Goal: Information Seeking & Learning: Find specific fact

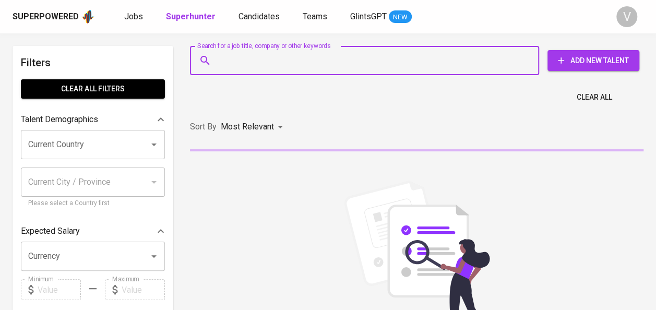
click at [257, 63] on input "Search for a job title, company or other keywords" at bounding box center [367, 61] width 303 height 20
type input "arinikurniawati17@gmail.com"
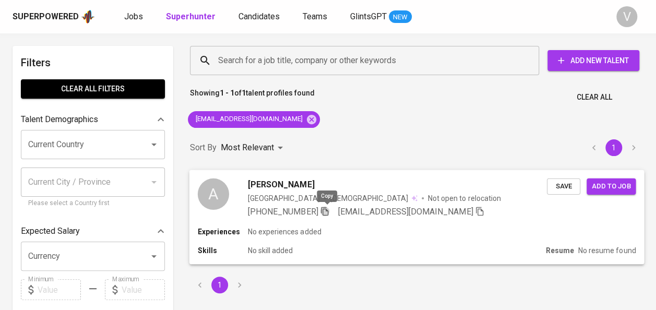
click at [329, 212] on icon "button" at bounding box center [324, 210] width 9 height 9
click at [328, 209] on icon "button" at bounding box center [324, 210] width 9 height 9
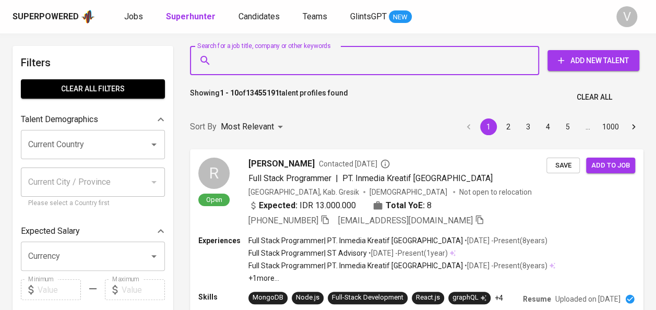
click at [246, 53] on input "Search for a job title, company or other keywords" at bounding box center [367, 61] width 303 height 20
paste input "Hasepa N"
type input "Hasepa N"
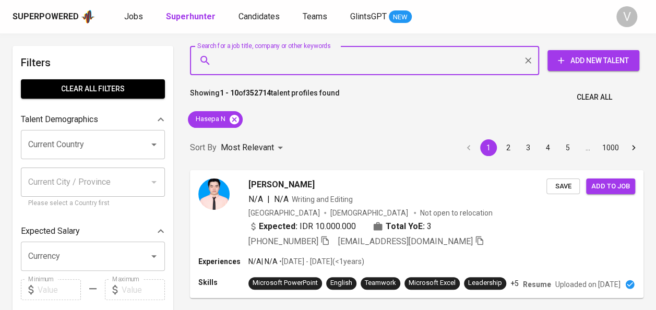
drag, startPoint x: 239, startPoint y: 57, endPoint x: 236, endPoint y: 120, distance: 62.2
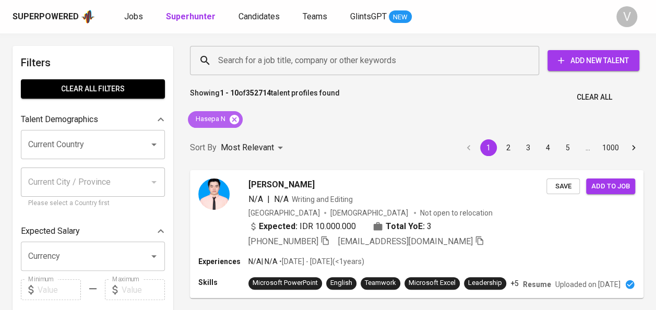
click at [236, 120] on icon at bounding box center [234, 118] width 9 height 9
click at [249, 65] on input "Search for a job title, company or other keywords" at bounding box center [367, 61] width 303 height 20
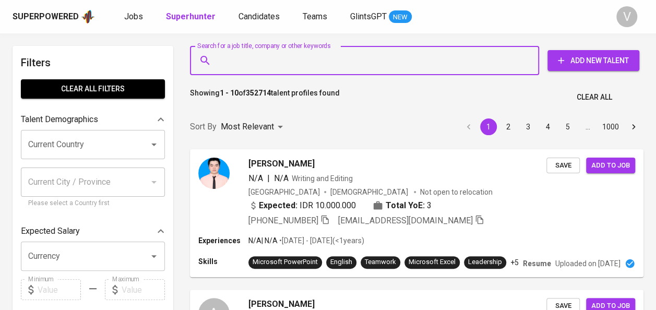
paste input "Lidya Wati"
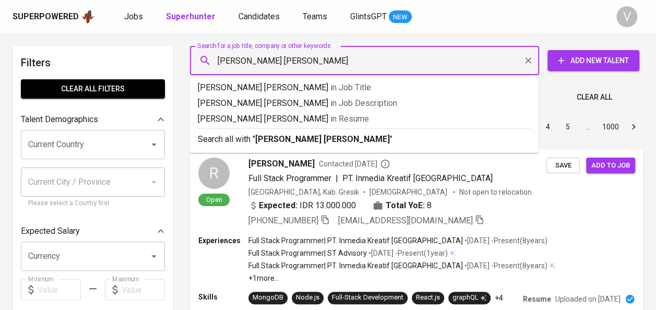
paste input "text"
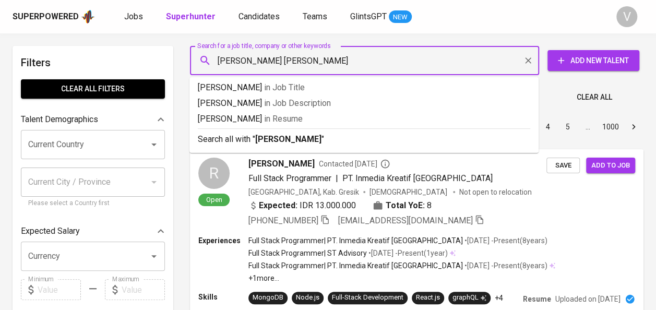
type input "Lidya Wati"
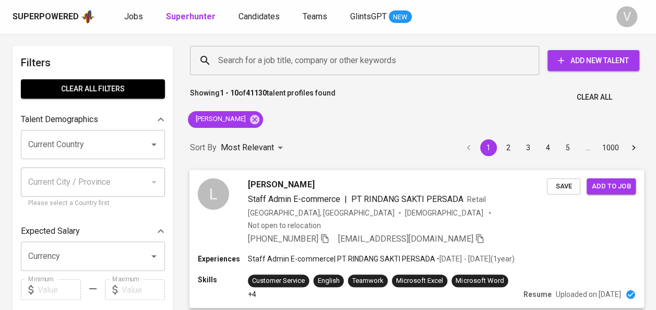
click at [367, 186] on div "[PERSON_NAME]" at bounding box center [397, 184] width 299 height 13
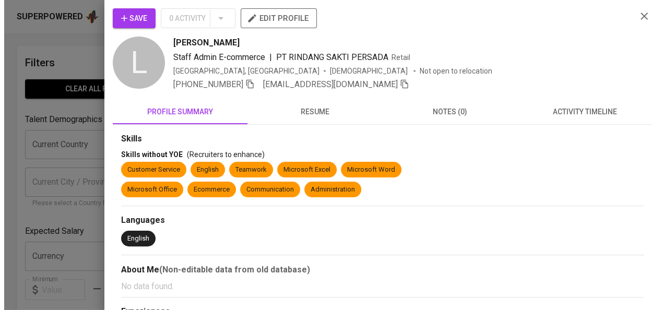
scroll to position [266, 0]
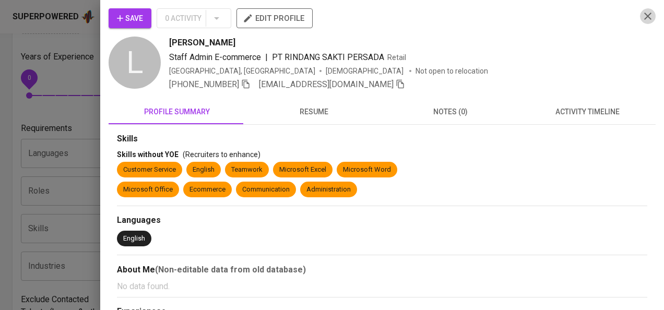
click at [644, 18] on icon "button" at bounding box center [647, 16] width 7 height 7
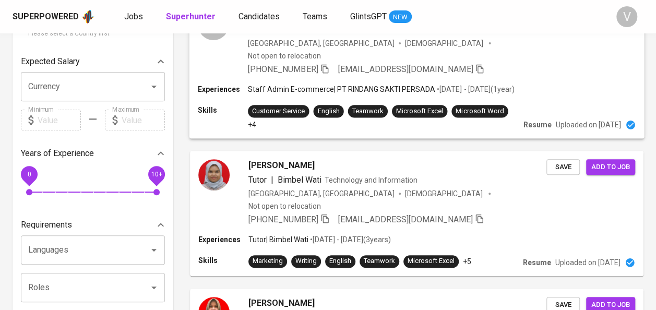
scroll to position [0, 0]
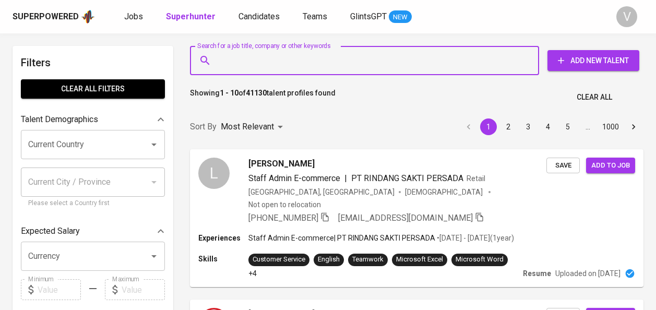
click at [235, 63] on input "Search for a job title, company or other keywords" at bounding box center [367, 61] width 303 height 20
type input "PT Tiga [PERSON_NAME] Doa SuplindoPT Tiga [PERSON_NAME] Doa Suplindo"
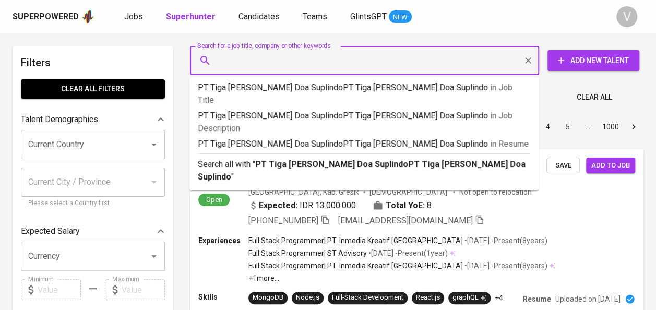
type input "PT Tiga [PERSON_NAME] Doa Suplindo"
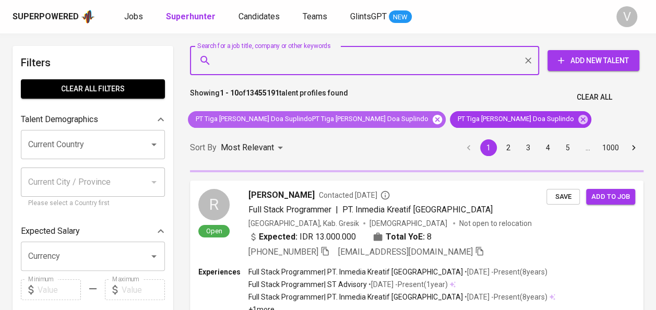
click at [433, 115] on icon at bounding box center [437, 118] width 9 height 9
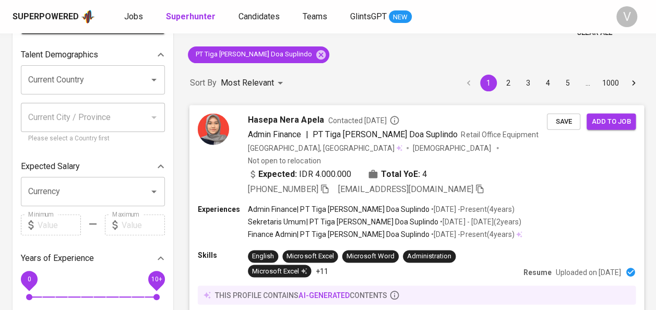
scroll to position [68, 0]
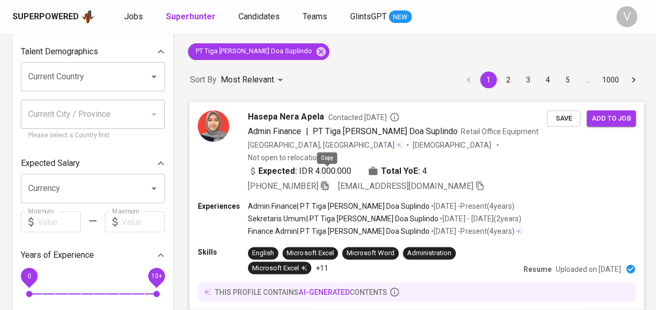
click at [326, 181] on icon "button" at bounding box center [324, 185] width 9 height 9
click at [255, 127] on span "Admin Finance" at bounding box center [274, 131] width 53 height 10
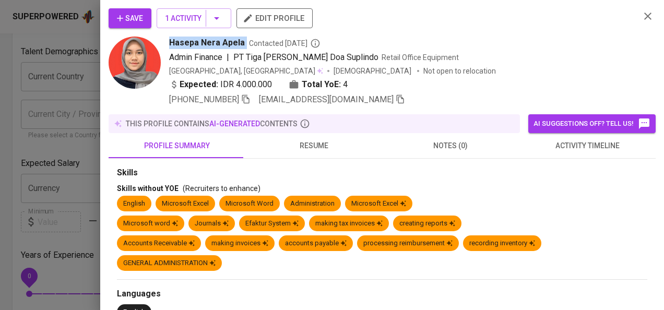
drag, startPoint x: 167, startPoint y: 42, endPoint x: 244, endPoint y: 40, distance: 77.8
click at [244, 40] on div "Hasepa Nera Apela Contacted [DATE] Admin Finance | PT Tiga [PERSON_NAME] Doa Su…" at bounding box center [370, 71] width 523 height 69
copy span "Hasepa Nera Apela"
click at [77, 71] on div at bounding box center [332, 155] width 664 height 310
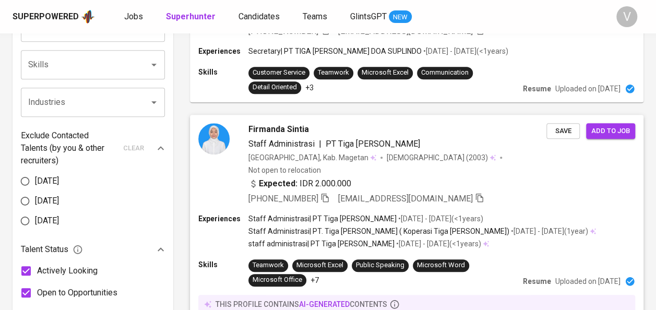
scroll to position [430, 0]
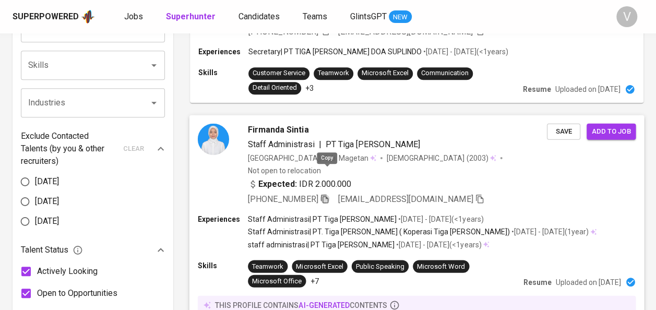
click at [323, 194] on icon "button" at bounding box center [324, 198] width 9 height 9
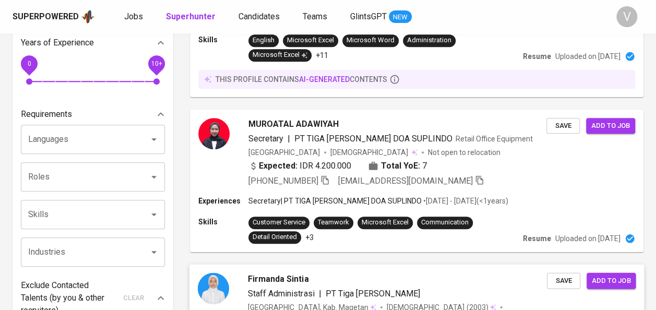
scroll to position [270, 0]
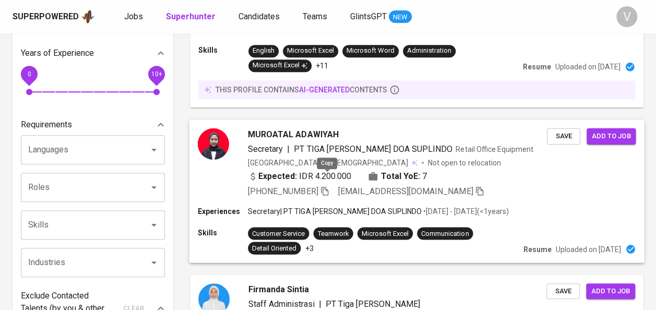
click at [326, 186] on icon "button" at bounding box center [324, 190] width 7 height 9
